Goal: Task Accomplishment & Management: Manage account settings

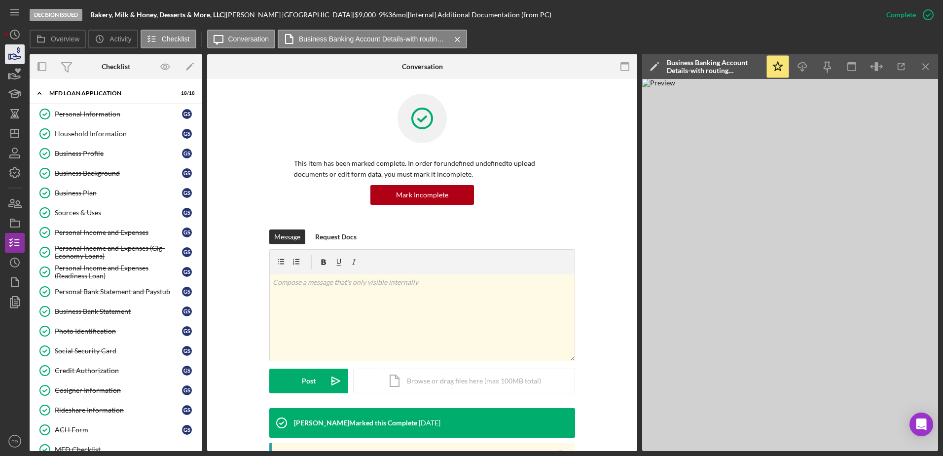
scroll to position [326, 0]
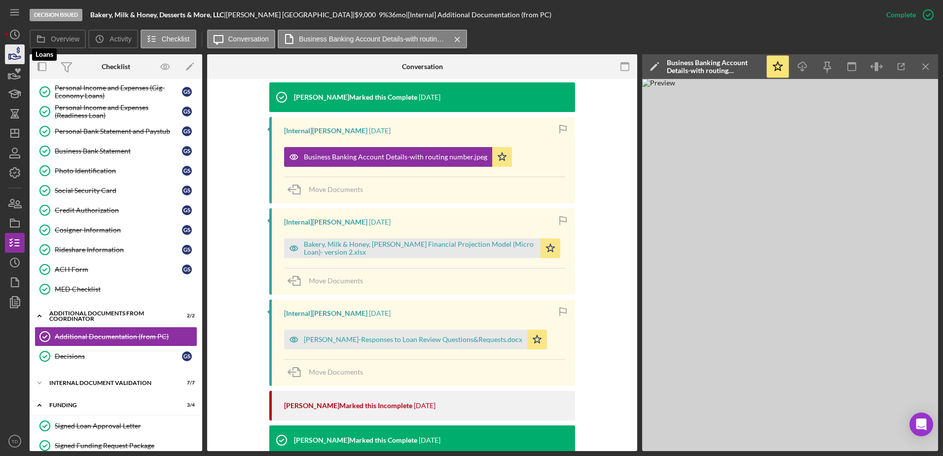
click at [20, 50] on icon "button" at bounding box center [14, 54] width 25 height 25
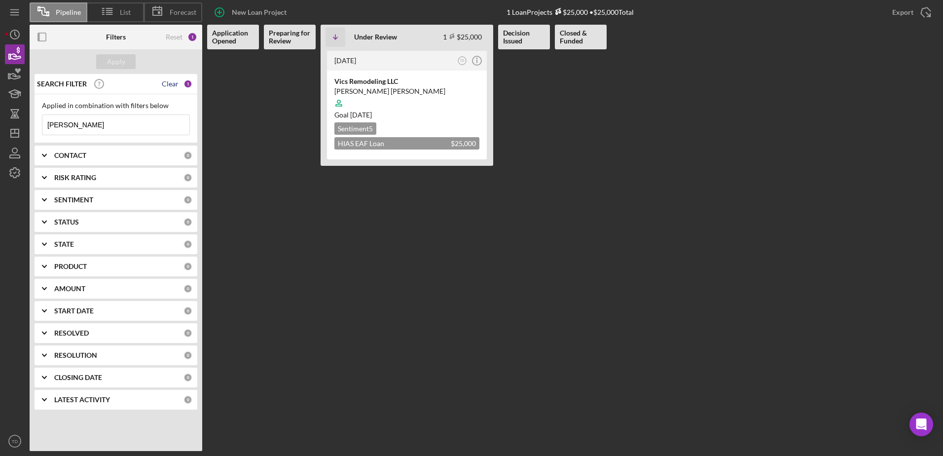
click at [169, 84] on div "Clear" at bounding box center [170, 84] width 17 height 8
click at [122, 61] on div "Apply" at bounding box center [116, 61] width 18 height 15
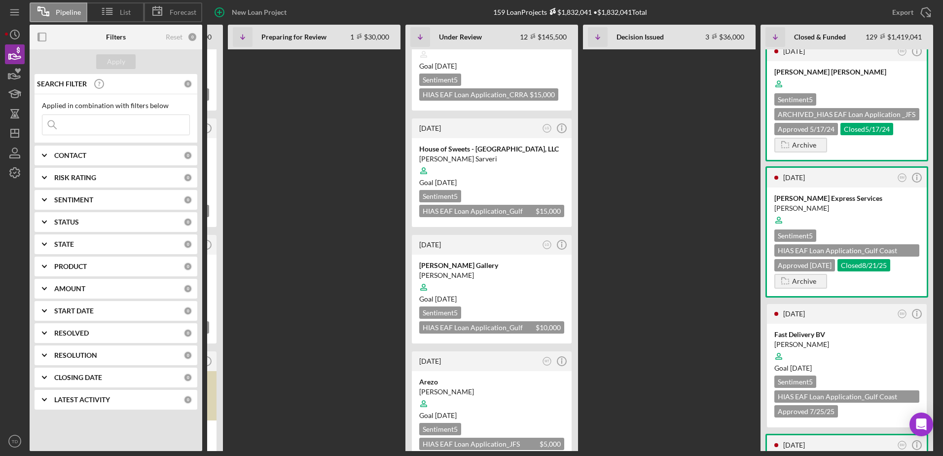
scroll to position [399, 0]
click at [496, 146] on div "House of Sweets - [GEOGRAPHIC_DATA], LLC" at bounding box center [491, 149] width 145 height 10
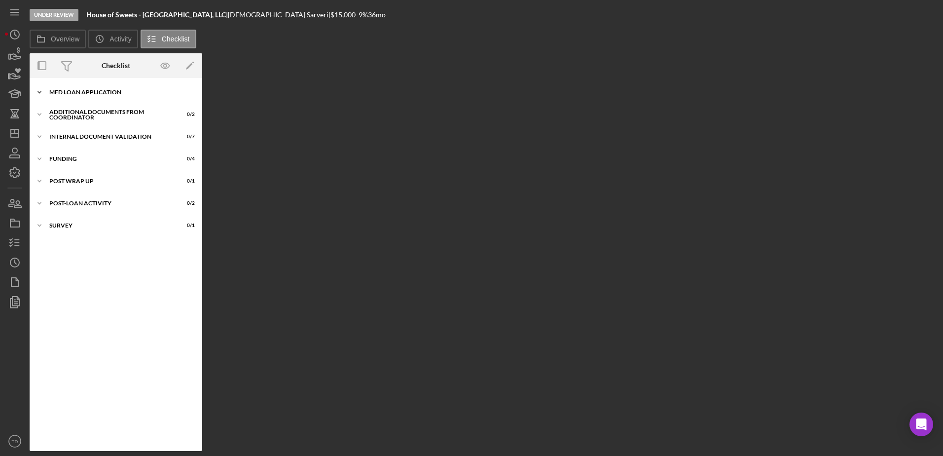
click at [92, 83] on div "Icon/Expander MED Loan Application 9 / 16" at bounding box center [116, 92] width 173 height 20
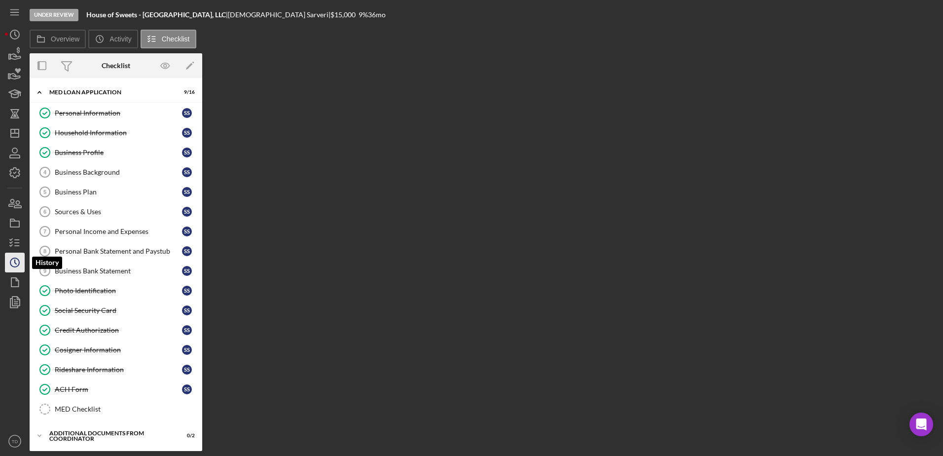
click at [12, 264] on icon "Icon/History" at bounding box center [14, 262] width 25 height 25
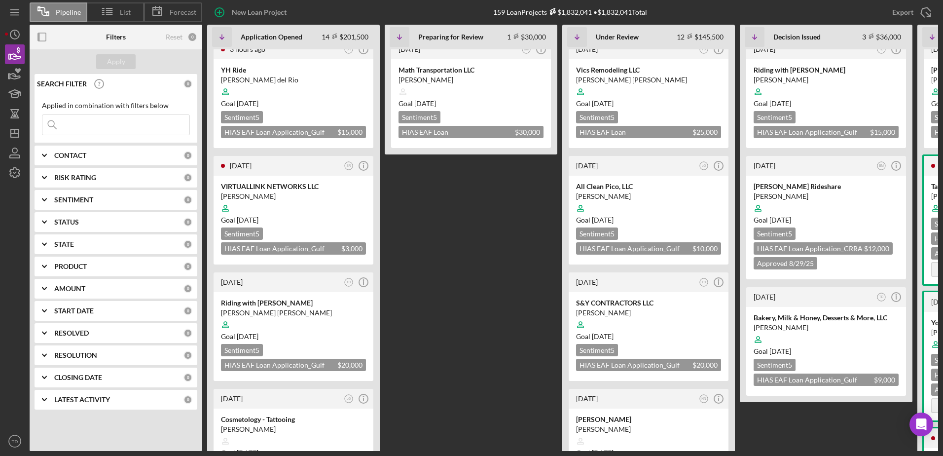
scroll to position [12, 0]
click at [603, 184] on div "All Clean Pico, LLC" at bounding box center [648, 186] width 145 height 10
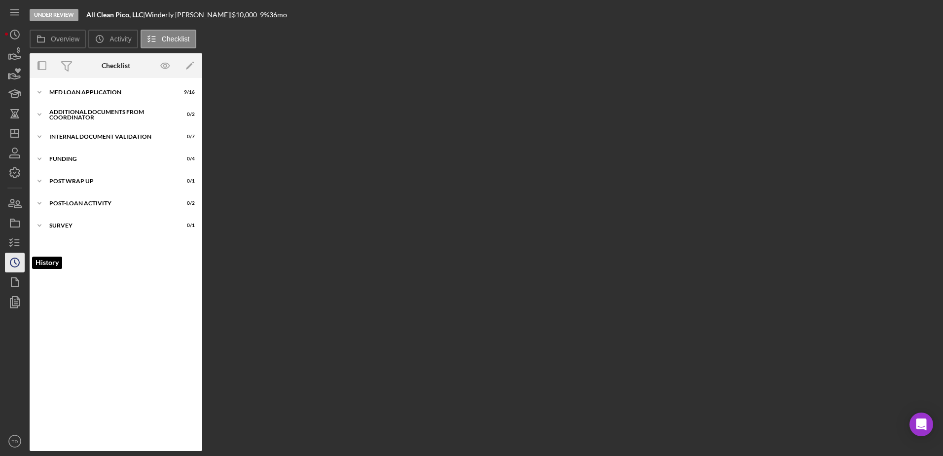
click at [18, 264] on icon "Icon/History" at bounding box center [14, 262] width 25 height 25
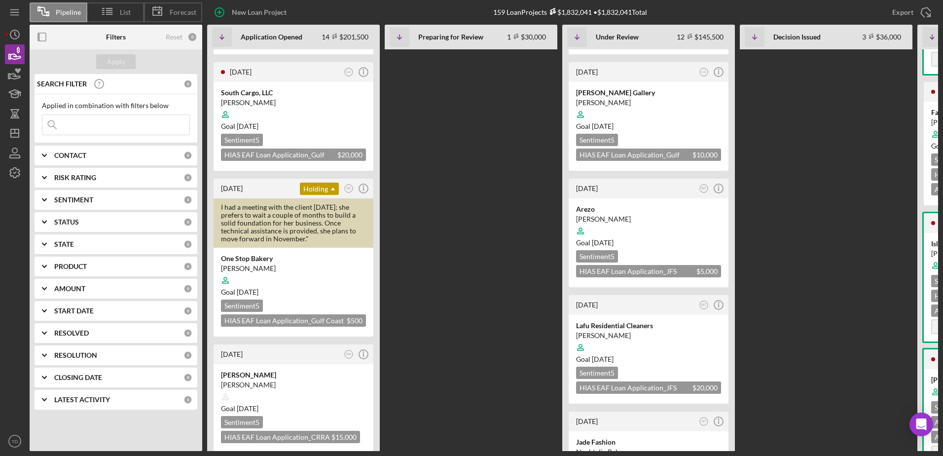
scroll to position [599, 0]
click at [604, 214] on div "[PERSON_NAME]" at bounding box center [648, 219] width 145 height 10
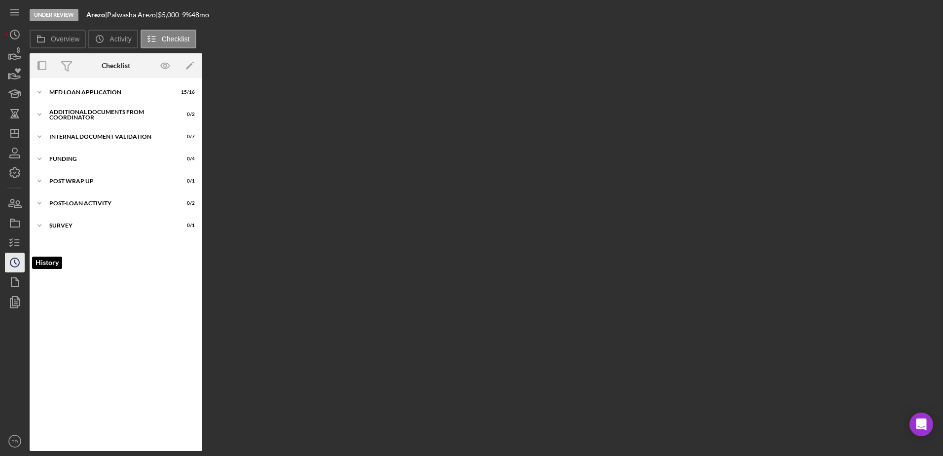
click at [19, 263] on circle "button" at bounding box center [14, 262] width 9 height 9
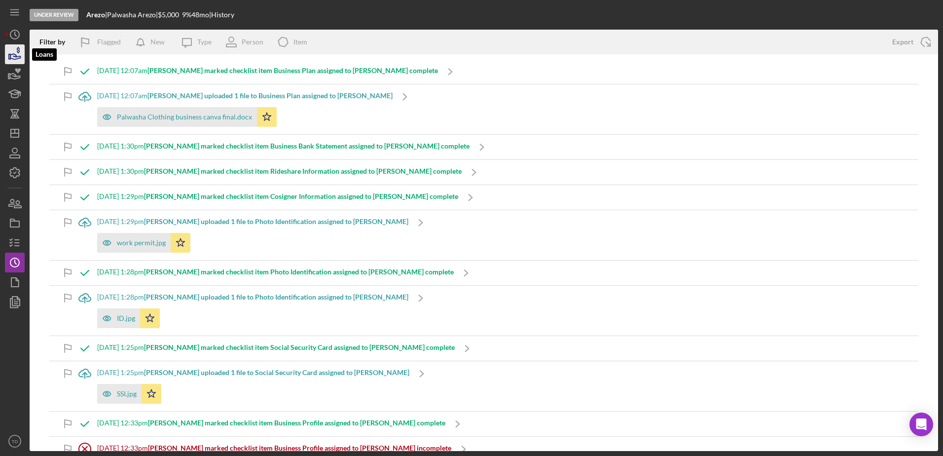
click at [18, 56] on icon "button" at bounding box center [14, 54] width 25 height 25
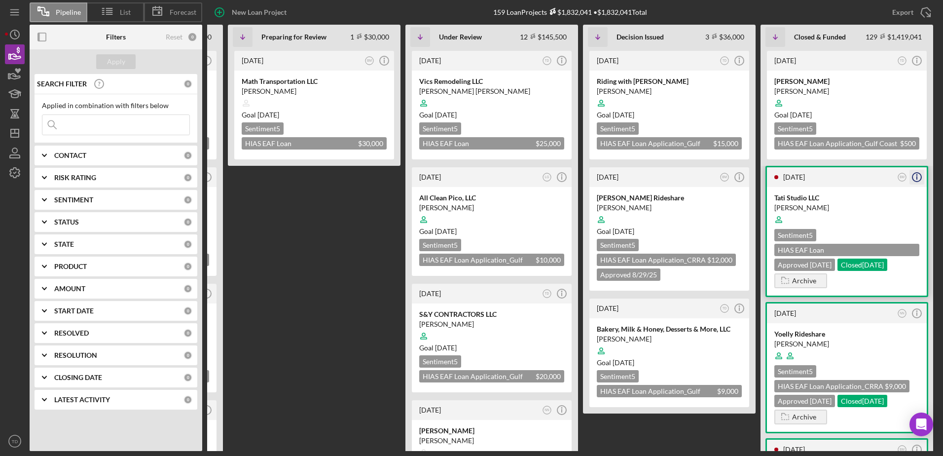
click at [917, 174] on icon "Icon/Info" at bounding box center [917, 177] width 25 height 25
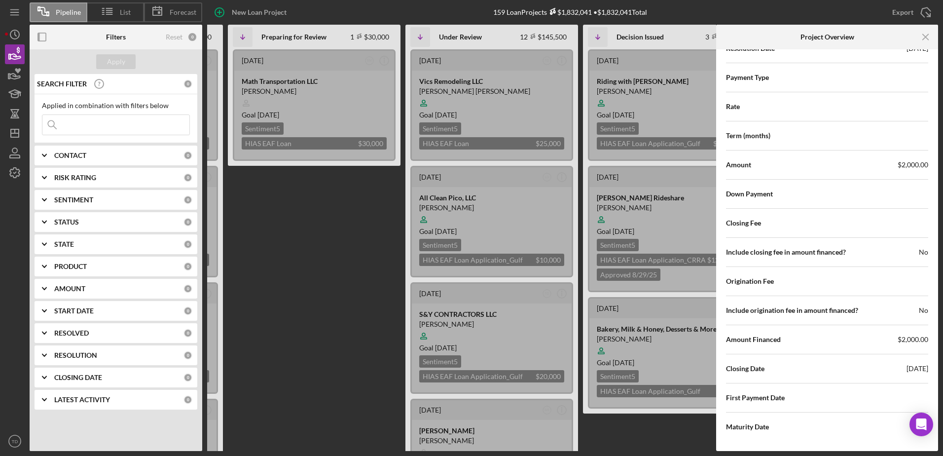
scroll to position [1329, 0]
click at [929, 35] on icon "Icon/Menu Close" at bounding box center [926, 37] width 22 height 22
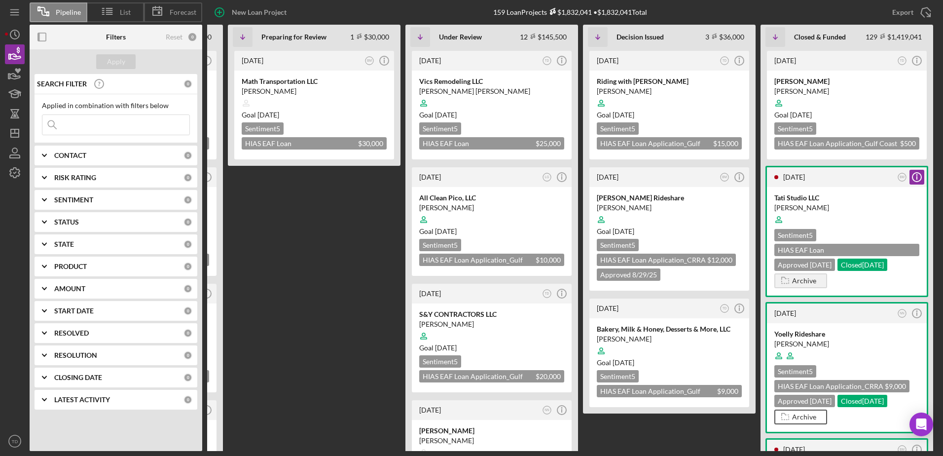
scroll to position [0, 0]
click at [917, 60] on line "button" at bounding box center [917, 61] width 0 height 3
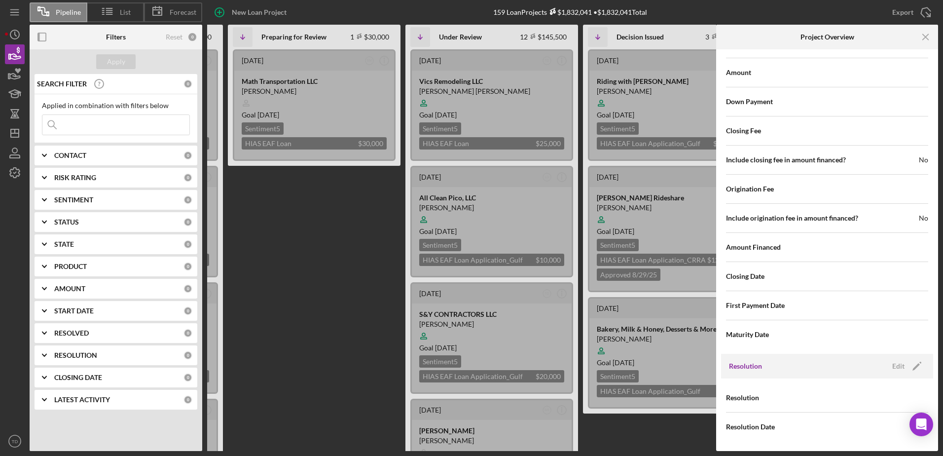
scroll to position [0, 379]
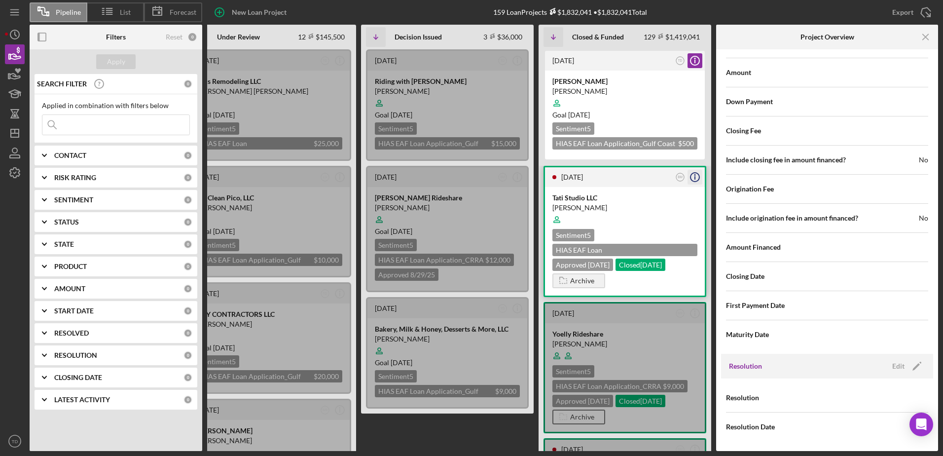
click at [695, 177] on line "button" at bounding box center [695, 177] width 0 height 3
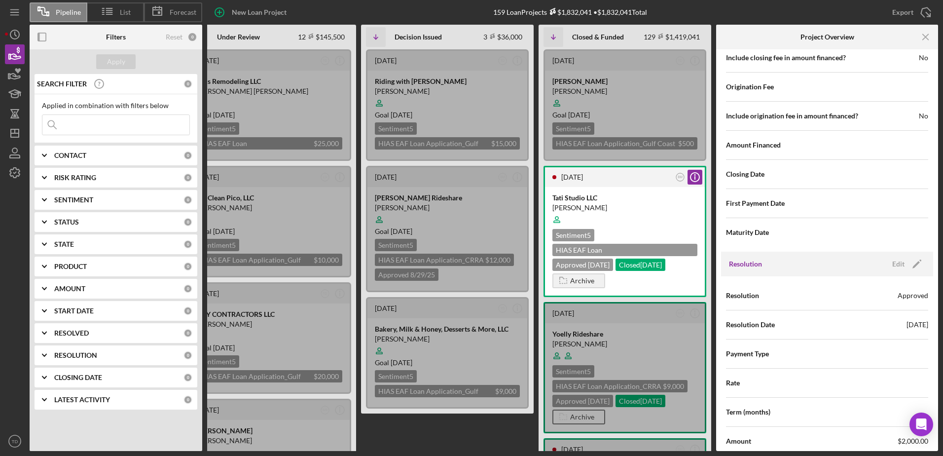
scroll to position [1060, 0]
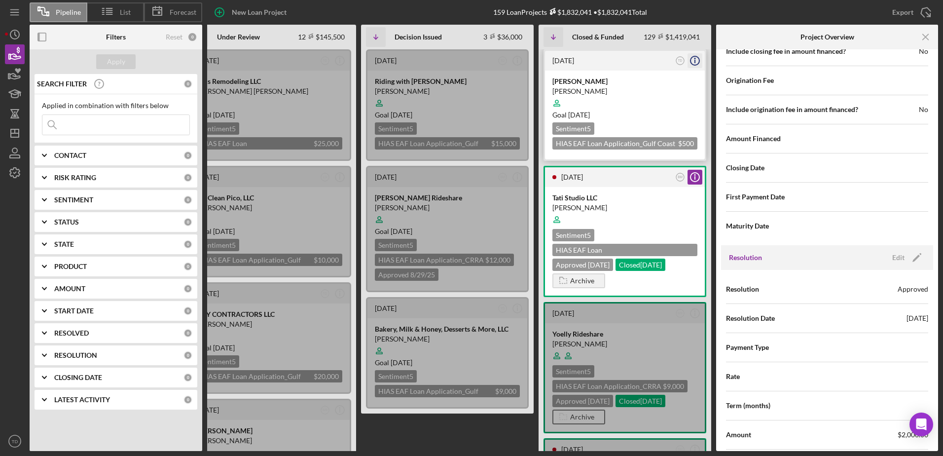
click at [693, 56] on icon "Icon/Info" at bounding box center [695, 60] width 25 height 25
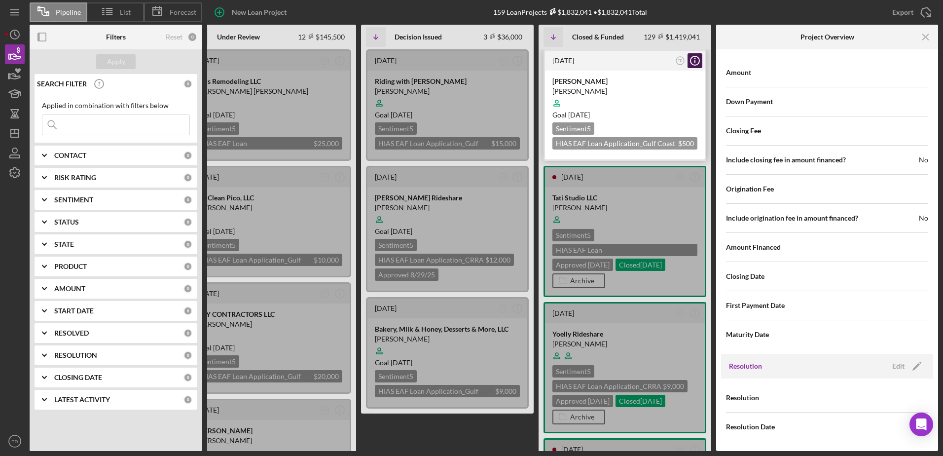
scroll to position [951, 0]
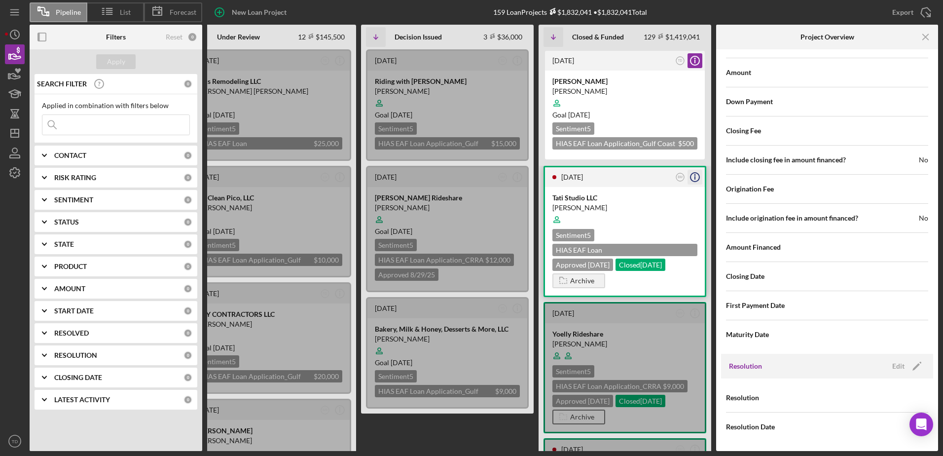
click at [694, 182] on circle "button" at bounding box center [695, 177] width 9 height 9
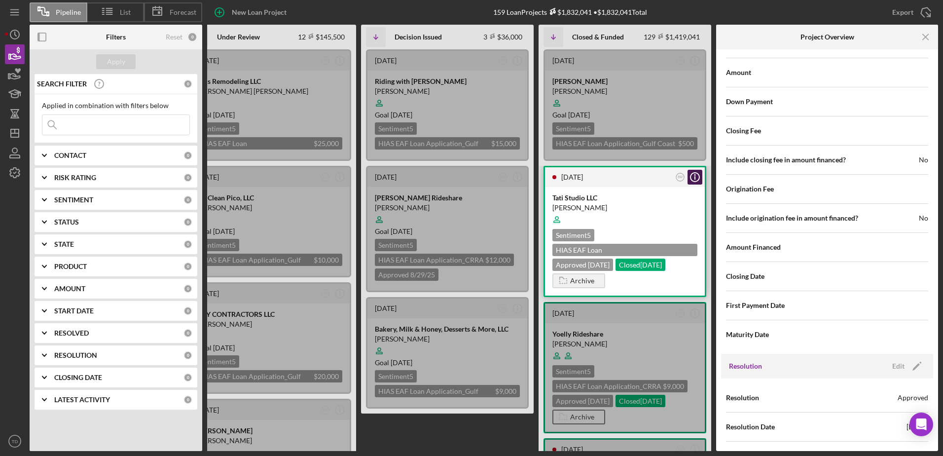
scroll to position [1060, 0]
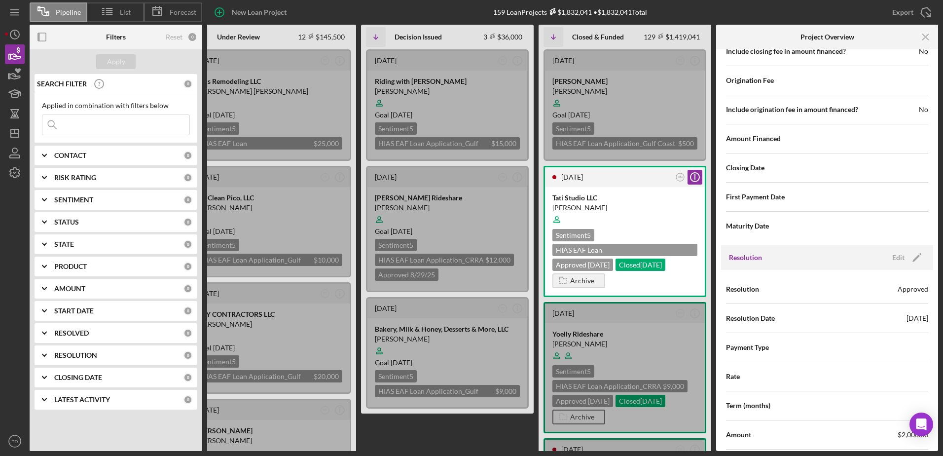
click at [491, 416] on Issued "[DATE] TD Icon/Info Riding with [PERSON_NAME] [PERSON_NAME] Goal [DATE] Sentime…" at bounding box center [447, 250] width 173 height 402
click at [920, 38] on icon "Icon/Menu Close" at bounding box center [926, 37] width 22 height 22
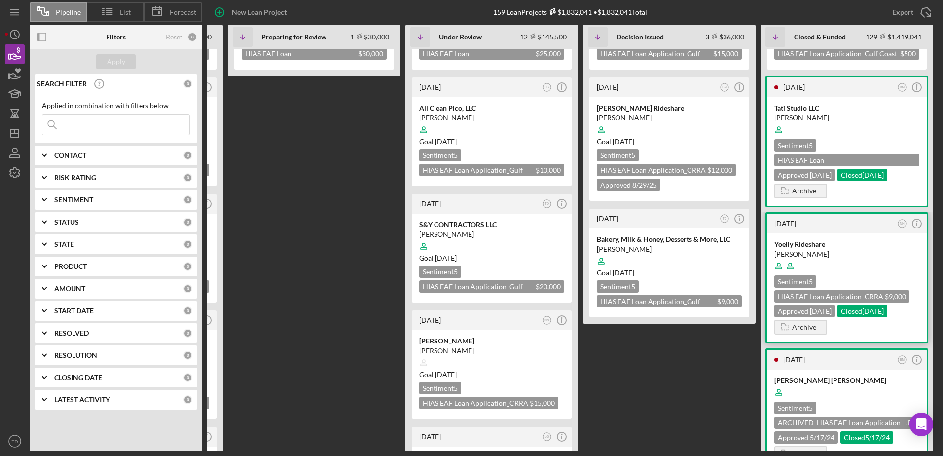
scroll to position [0, 0]
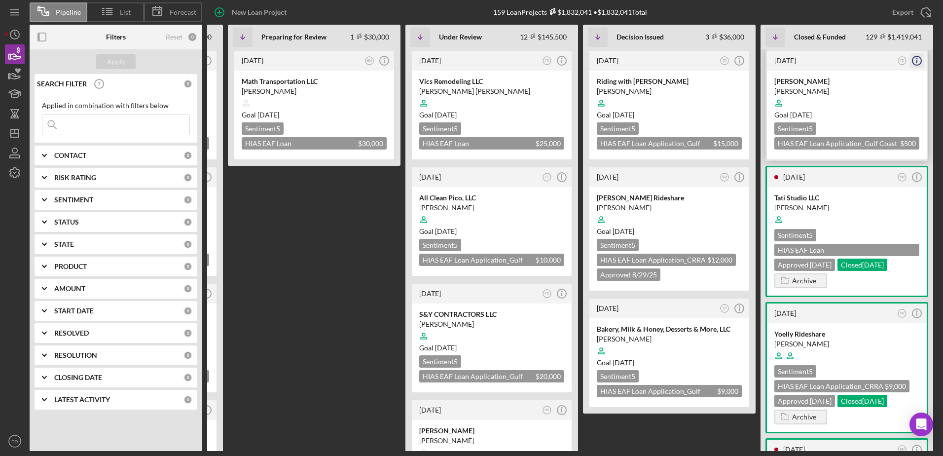
click at [918, 60] on icon "Icon/Info" at bounding box center [917, 60] width 25 height 25
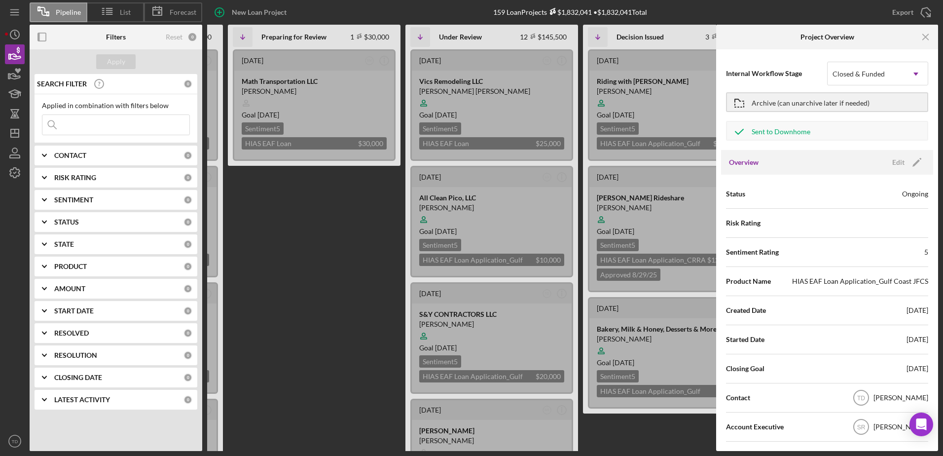
click at [663, 434] on Issued "[DATE] TD Icon/Info Riding with [PERSON_NAME] [PERSON_NAME] Goal [DATE] Sentime…" at bounding box center [669, 250] width 173 height 402
click at [926, 36] on icon "Icon/Menu Close" at bounding box center [926, 37] width 22 height 22
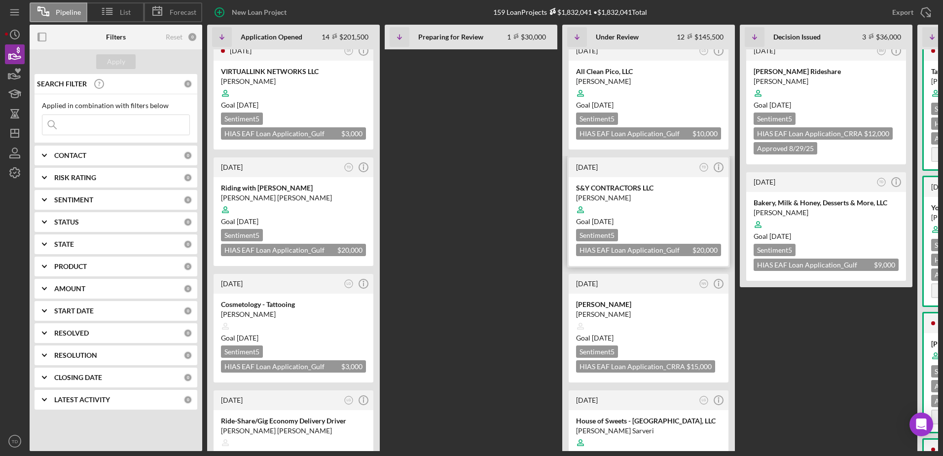
scroll to position [32, 0]
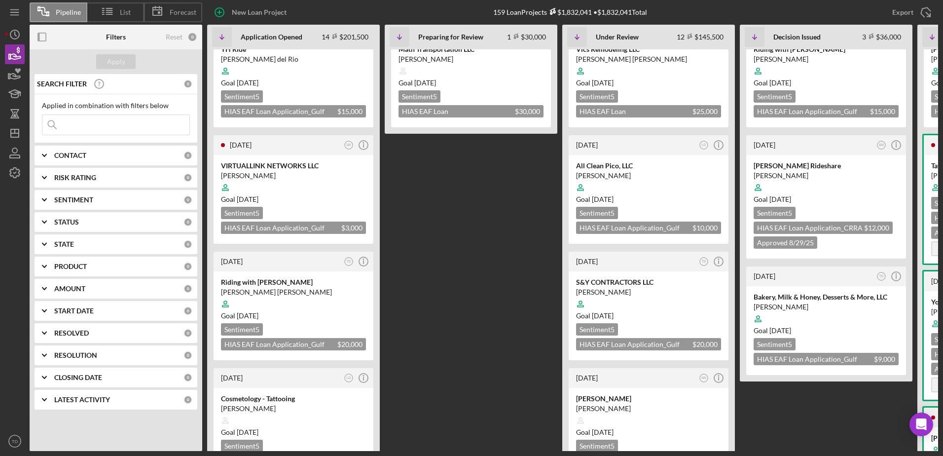
click at [184, 154] on div "0" at bounding box center [188, 155] width 9 height 9
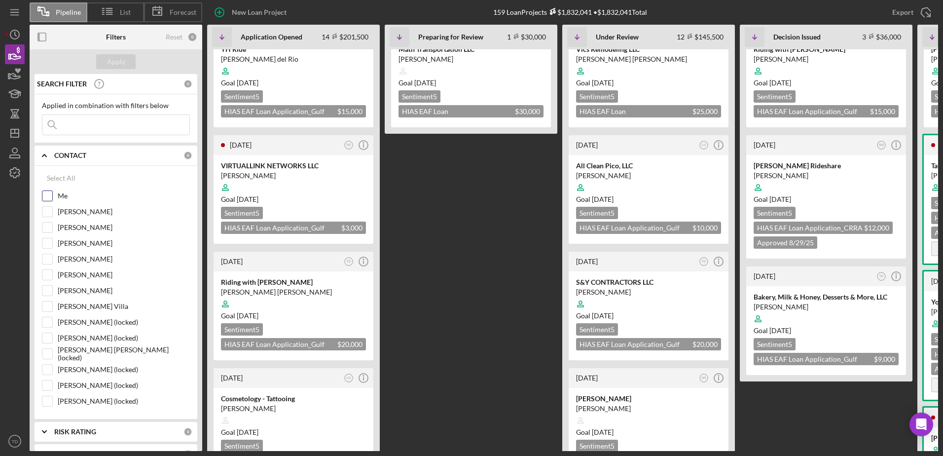
click at [52, 193] on input "Me" at bounding box center [47, 196] width 10 height 10
click at [130, 61] on button "Apply" at bounding box center [115, 61] width 39 height 15
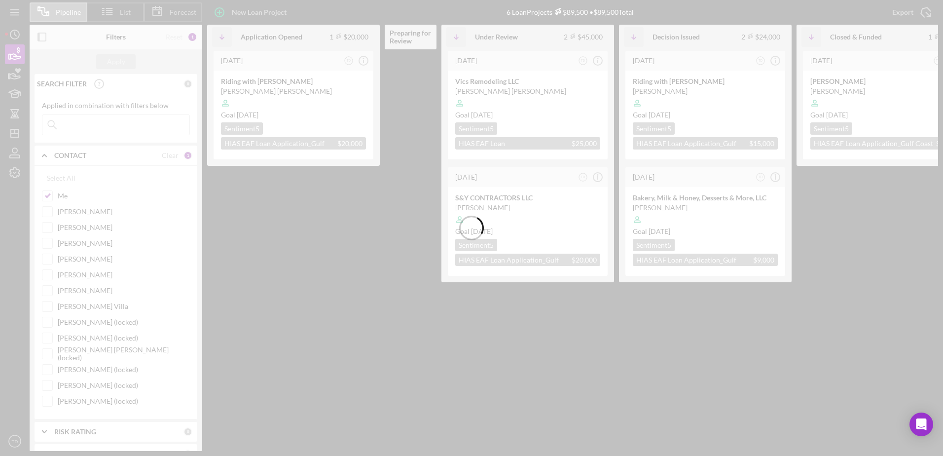
scroll to position [0, 0]
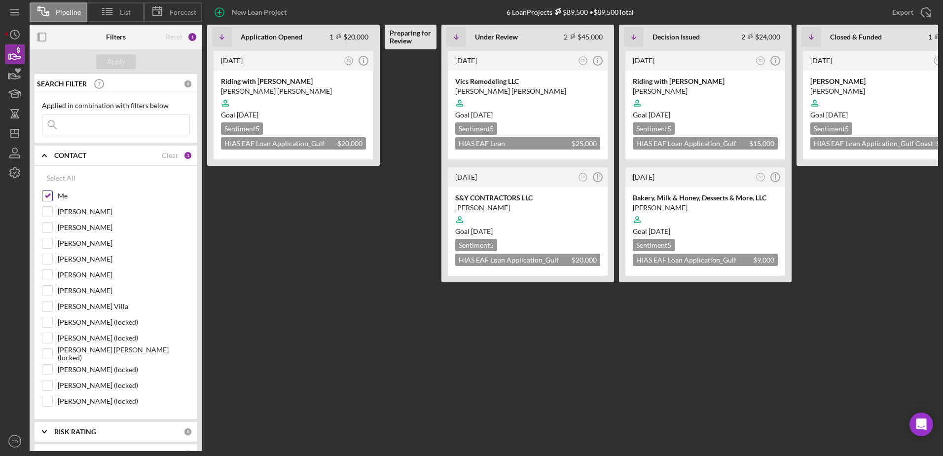
click at [49, 195] on input "Me" at bounding box center [47, 196] width 10 height 10
checkbox input "false"
click at [51, 306] on input "[PERSON_NAME] Villa" at bounding box center [47, 306] width 10 height 10
click at [129, 66] on button "Apply" at bounding box center [115, 61] width 39 height 15
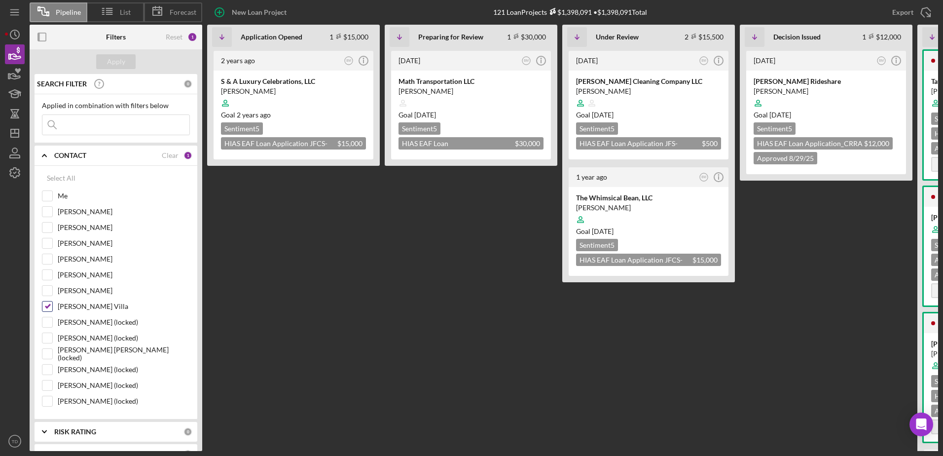
click at [43, 306] on input "[PERSON_NAME] Villa" at bounding box center [47, 306] width 10 height 10
checkbox input "false"
click at [47, 299] on div "[PERSON_NAME]" at bounding box center [116, 293] width 148 height 16
click at [47, 295] on input "[PERSON_NAME]" at bounding box center [47, 291] width 10 height 10
click at [110, 66] on div "Apply" at bounding box center [116, 61] width 18 height 15
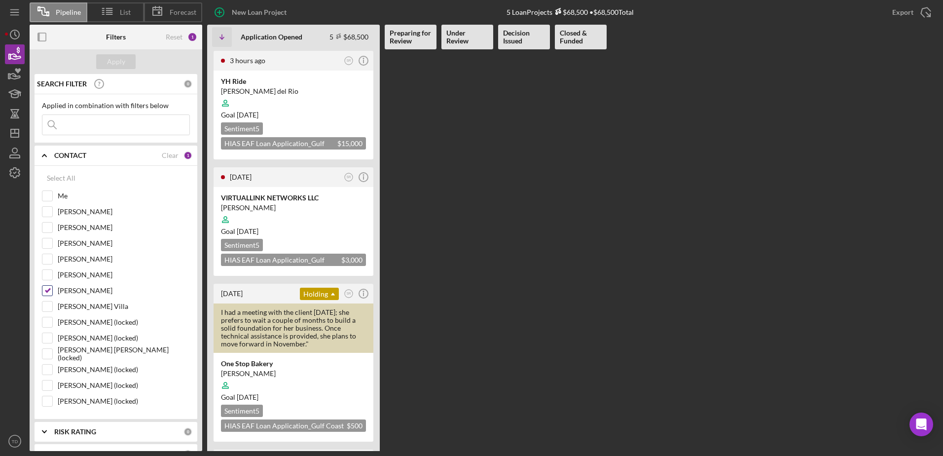
click at [46, 292] on input "[PERSON_NAME]" at bounding box center [47, 291] width 10 height 10
checkbox input "false"
click at [47, 281] on div "[PERSON_NAME]" at bounding box center [116, 277] width 148 height 16
click at [48, 276] on input "[PERSON_NAME]" at bounding box center [47, 275] width 10 height 10
click at [107, 62] on button "Apply" at bounding box center [115, 61] width 39 height 15
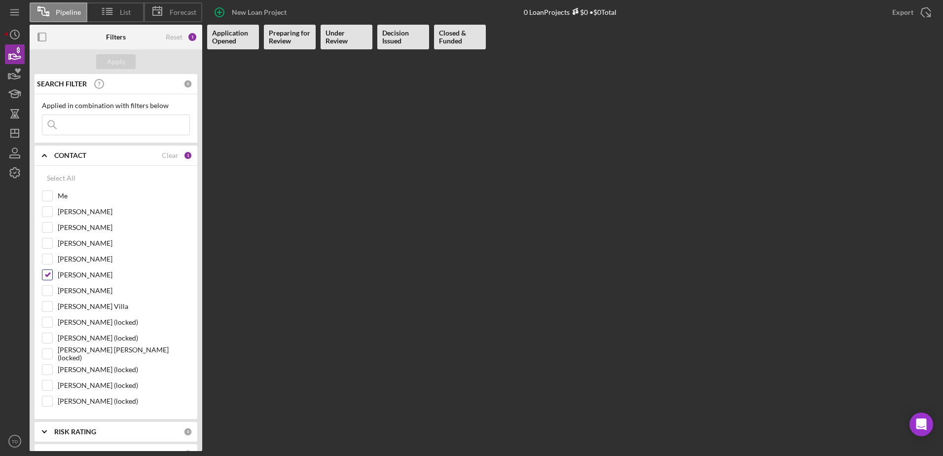
click at [50, 272] on input "[PERSON_NAME]" at bounding box center [47, 275] width 10 height 10
checkbox input "false"
click at [48, 240] on input "[PERSON_NAME]" at bounding box center [47, 243] width 10 height 10
click at [101, 62] on button "Apply" at bounding box center [115, 61] width 39 height 15
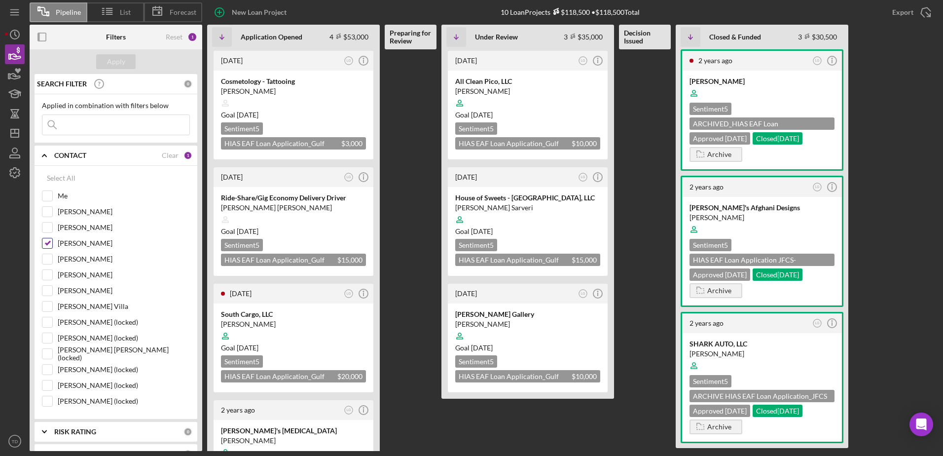
click at [45, 243] on input "[PERSON_NAME]" at bounding box center [47, 243] width 10 height 10
checkbox input "false"
click at [46, 260] on input "[PERSON_NAME]" at bounding box center [47, 259] width 10 height 10
click at [117, 64] on div "Apply" at bounding box center [116, 61] width 18 height 15
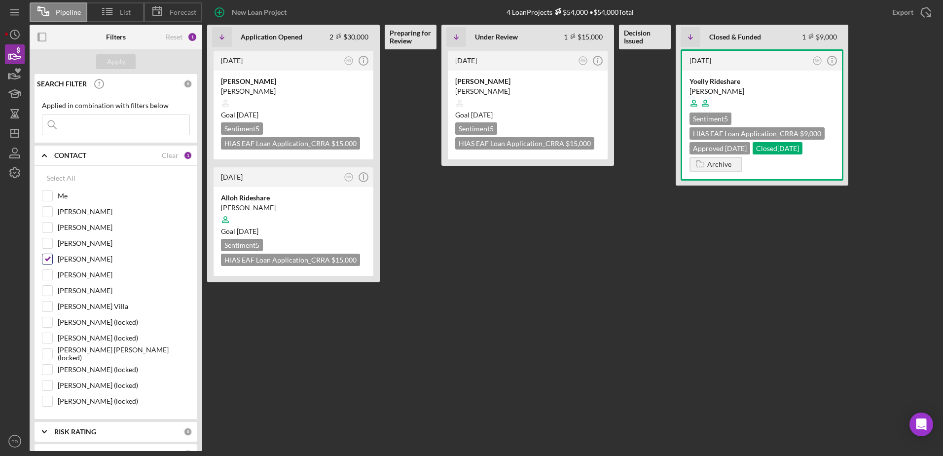
click at [52, 258] on input "[PERSON_NAME]" at bounding box center [47, 259] width 10 height 10
checkbox input "false"
click at [48, 219] on div "[PERSON_NAME]" at bounding box center [116, 214] width 148 height 16
click at [48, 215] on input "[PERSON_NAME]" at bounding box center [47, 212] width 10 height 10
checkbox input "true"
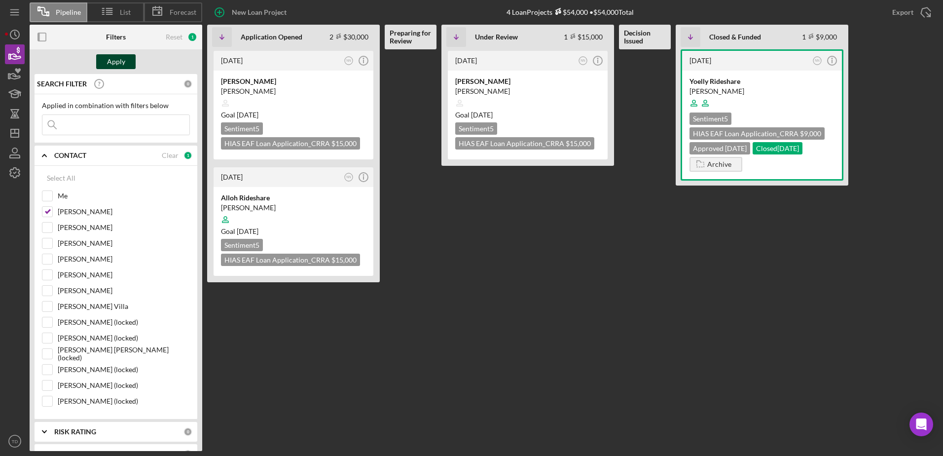
click at [111, 66] on div "Apply" at bounding box center [116, 61] width 18 height 15
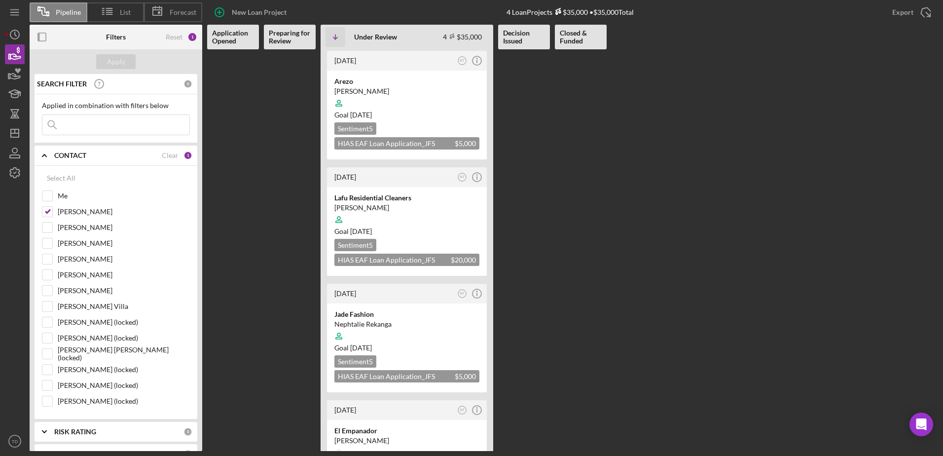
scroll to position [0, 0]
click at [51, 255] on input "[PERSON_NAME]" at bounding box center [47, 259] width 10 height 10
checkbox input "true"
click at [50, 246] on input "[PERSON_NAME]" at bounding box center [47, 243] width 10 height 10
checkbox input "true"
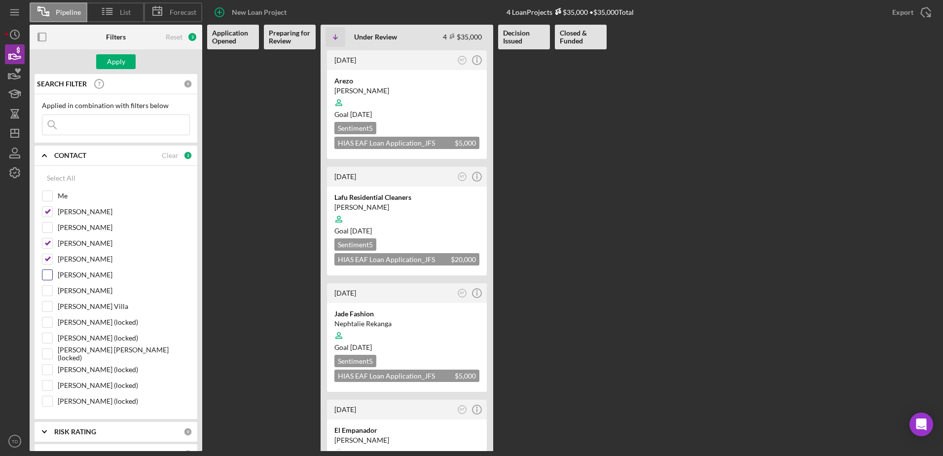
click at [50, 280] on input "[PERSON_NAME]" at bounding box center [47, 275] width 10 height 10
checkbox input "true"
click at [48, 294] on input "[PERSON_NAME]" at bounding box center [47, 291] width 10 height 10
checkbox input "true"
click at [113, 67] on div "Apply" at bounding box center [116, 61] width 18 height 15
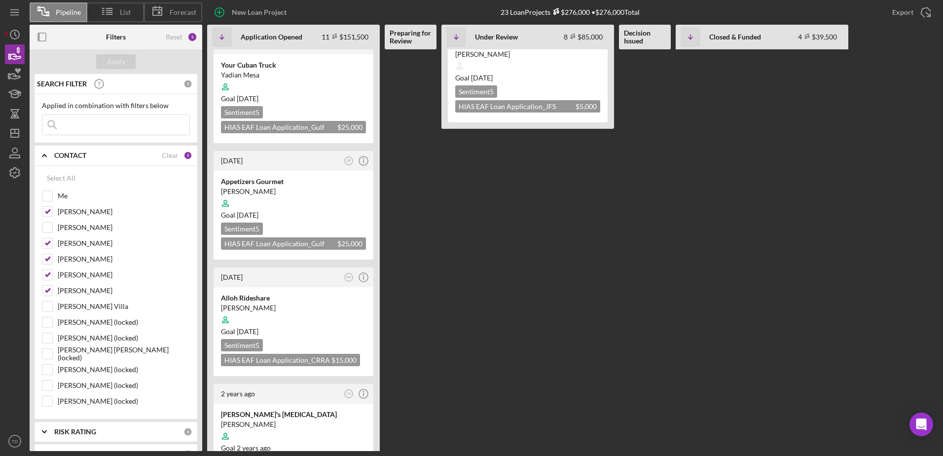
scroll to position [929, 0]
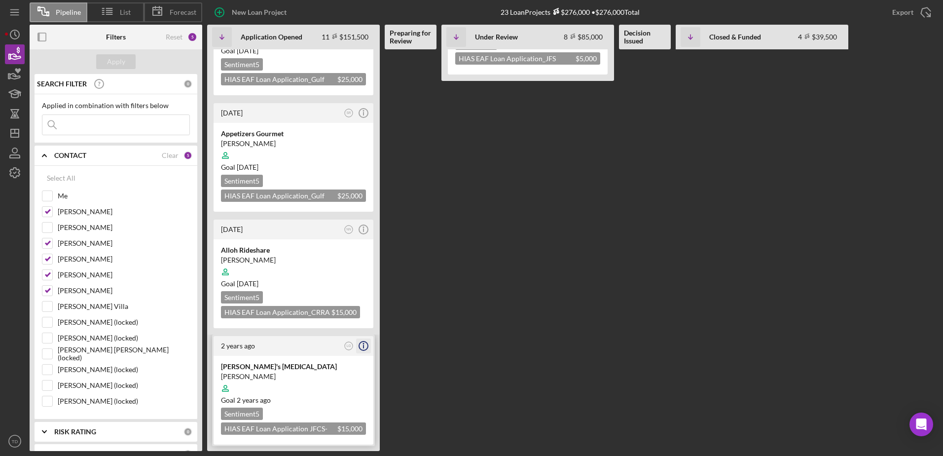
click at [364, 346] on line "button" at bounding box center [364, 346] width 0 height 3
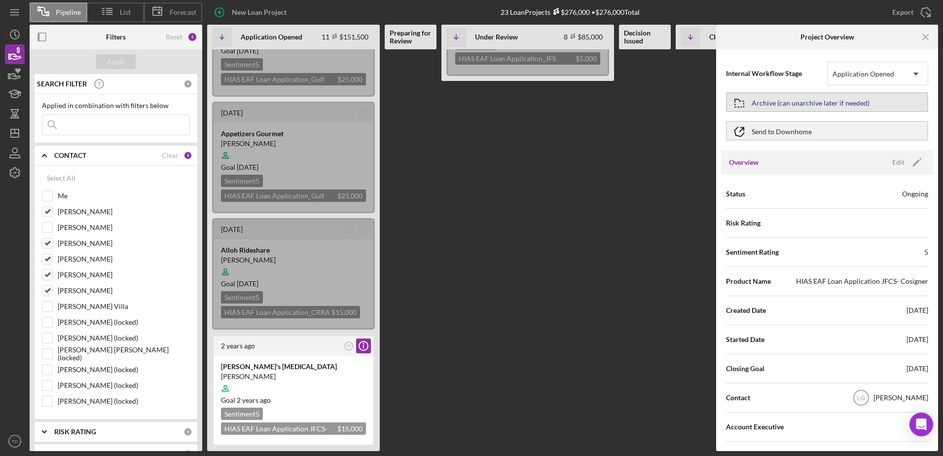
click at [750, 107] on icon "button" at bounding box center [739, 103] width 25 height 25
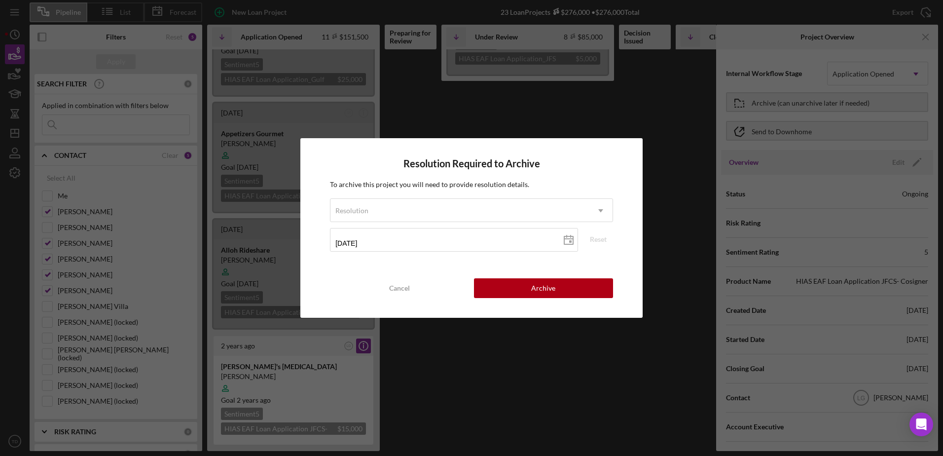
click at [638, 200] on div "Resolution Required to Archive To archive this project you will need to provide…" at bounding box center [471, 227] width 342 height 179
click at [456, 210] on div "Resolution" at bounding box center [460, 210] width 259 height 23
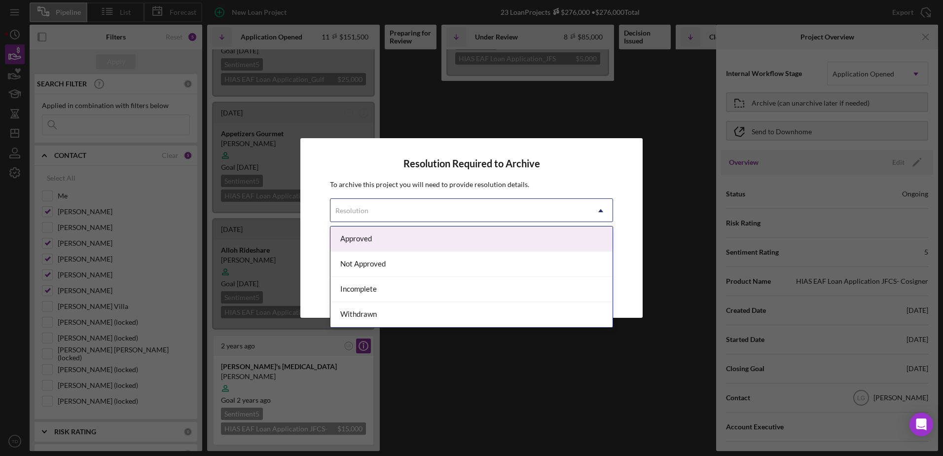
click at [467, 126] on div "Resolution Required to Archive To archive this project you will need to provide…" at bounding box center [471, 228] width 943 height 456
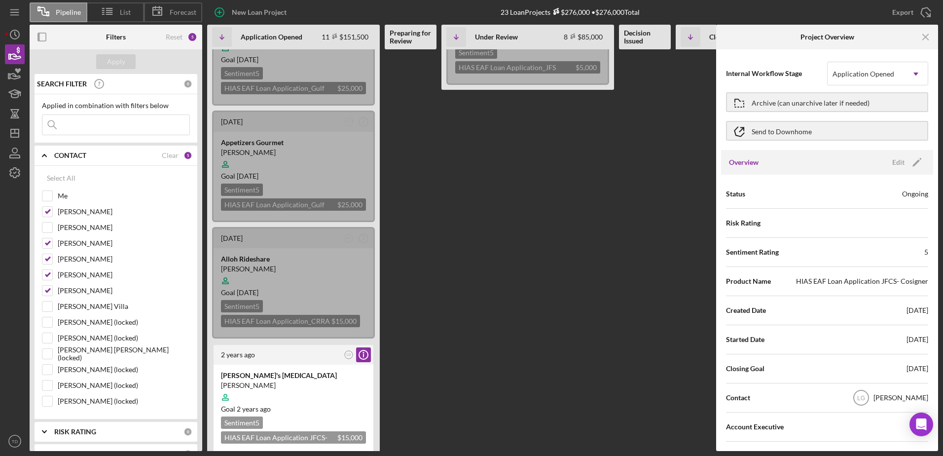
scroll to position [936, 0]
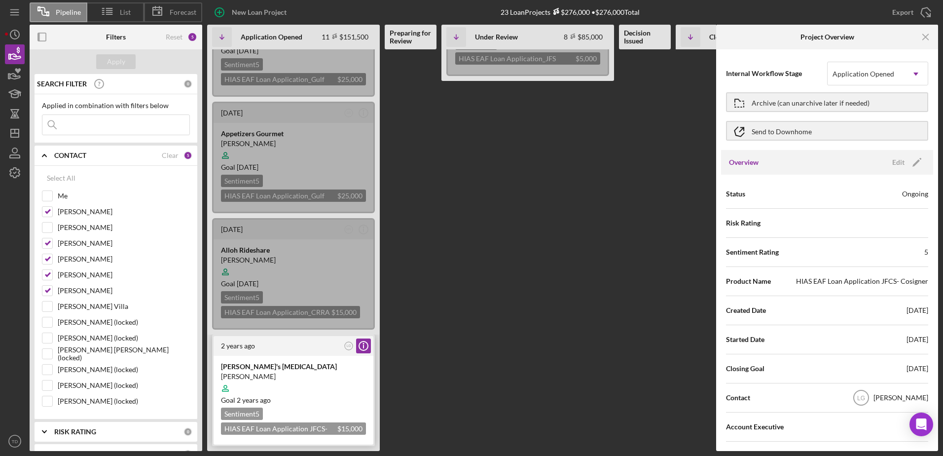
click at [360, 385] on div at bounding box center [293, 388] width 145 height 19
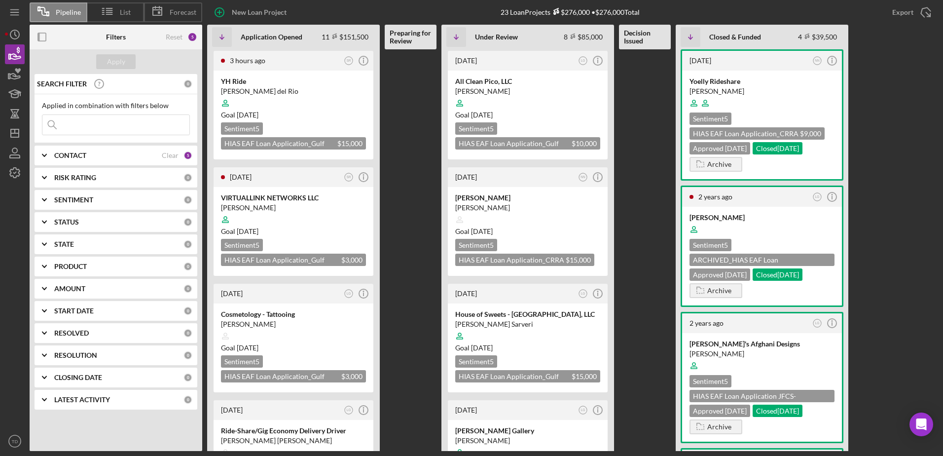
click at [155, 157] on div "CONTACT" at bounding box center [108, 155] width 108 height 8
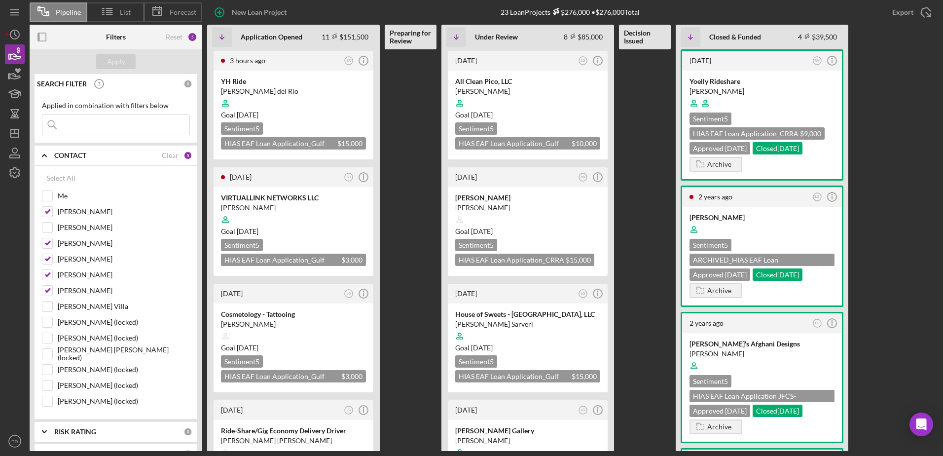
click at [39, 198] on div "Select All Me [PERSON_NAME] [PERSON_NAME] [PERSON_NAME] [PERSON_NAME] [PERSON_N…" at bounding box center [116, 293] width 163 height 254
click at [46, 198] on input "Me" at bounding box center [47, 196] width 10 height 10
checkbox input "true"
click at [113, 63] on div "Apply" at bounding box center [116, 61] width 18 height 15
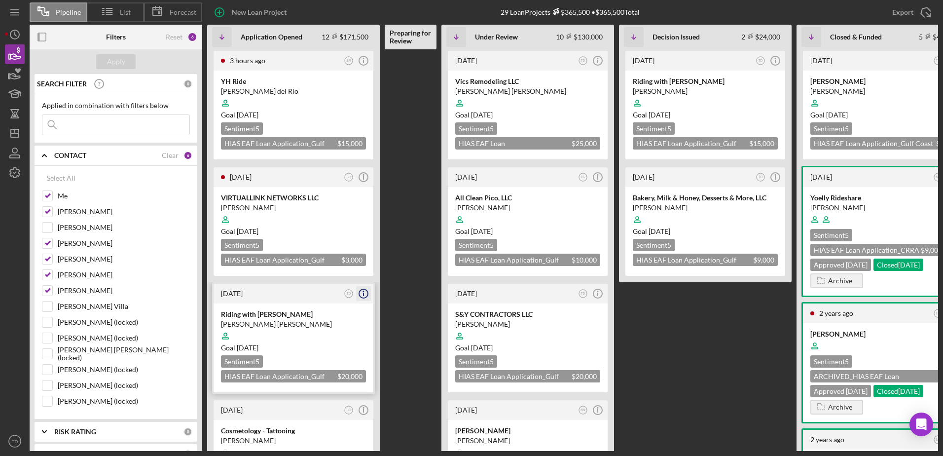
click at [363, 289] on circle "button" at bounding box center [363, 293] width 9 height 9
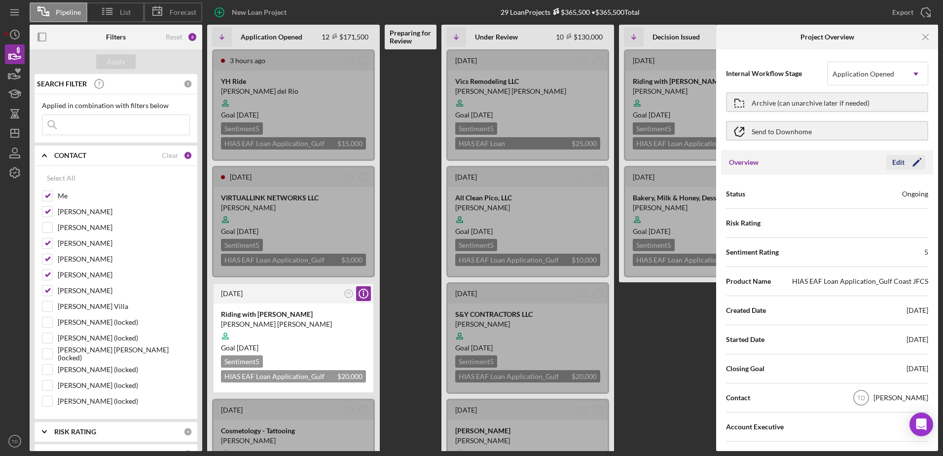
click at [912, 162] on icon "Icon/Edit" at bounding box center [917, 162] width 25 height 25
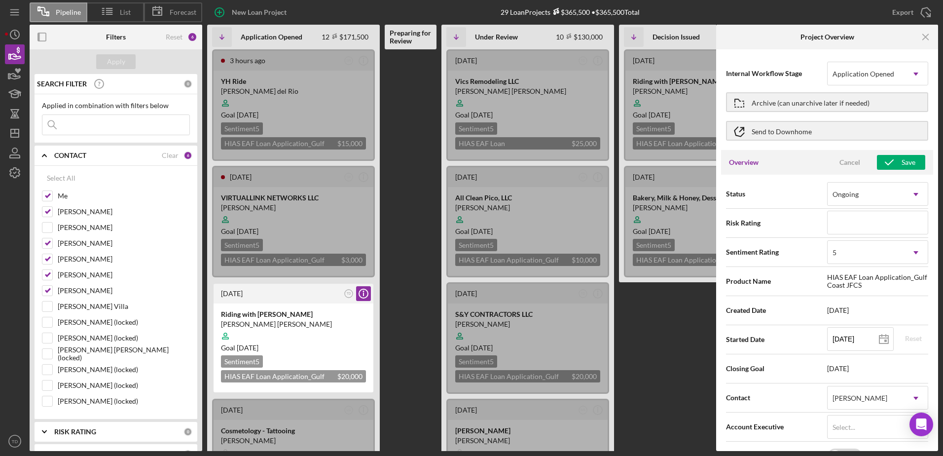
click at [897, 206] on div "Status Ongoing Icon/Dropdown Arrow" at bounding box center [827, 194] width 202 height 25
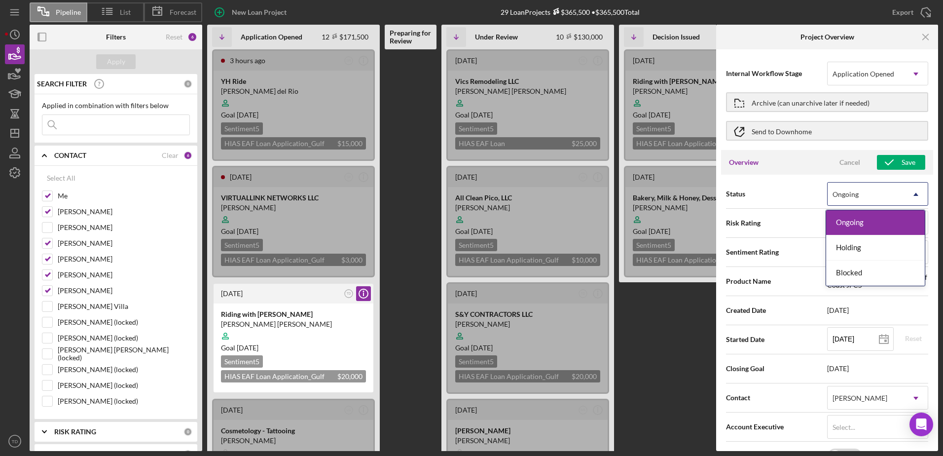
click at [897, 203] on div "Ongoing" at bounding box center [866, 194] width 76 height 23
click at [779, 200] on div "Status 3 results available. Use Up and Down to choose options, press Enter to s…" at bounding box center [827, 194] width 202 height 25
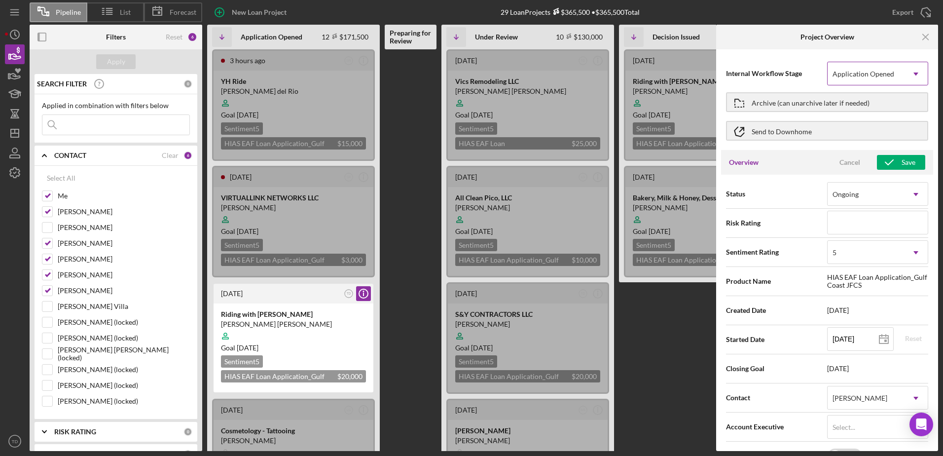
click at [891, 65] on div "Application Opened" at bounding box center [866, 74] width 76 height 23
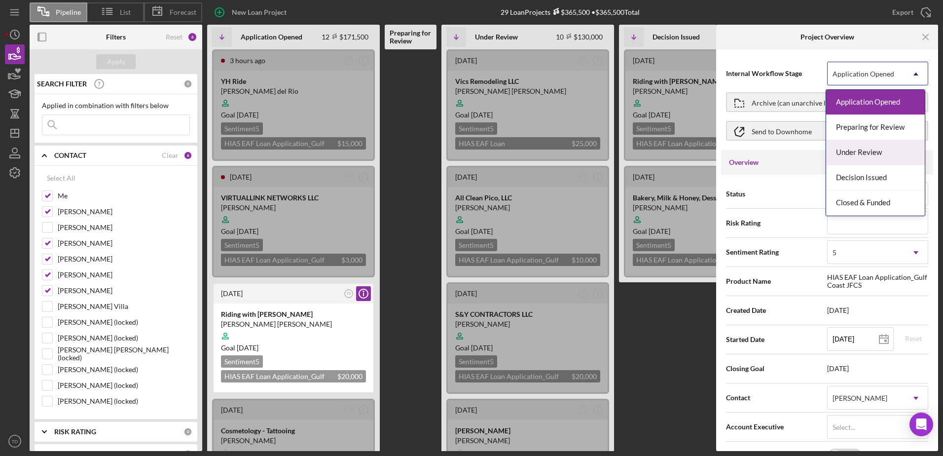
click at [876, 161] on div "Under Review" at bounding box center [875, 152] width 99 height 25
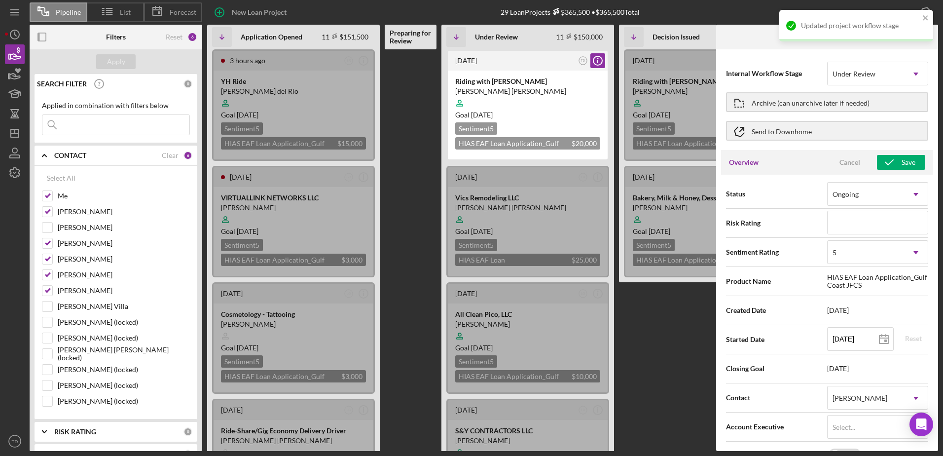
click at [893, 164] on icon "button" at bounding box center [889, 162] width 25 height 25
